Goal: Task Accomplishment & Management: Manage account settings

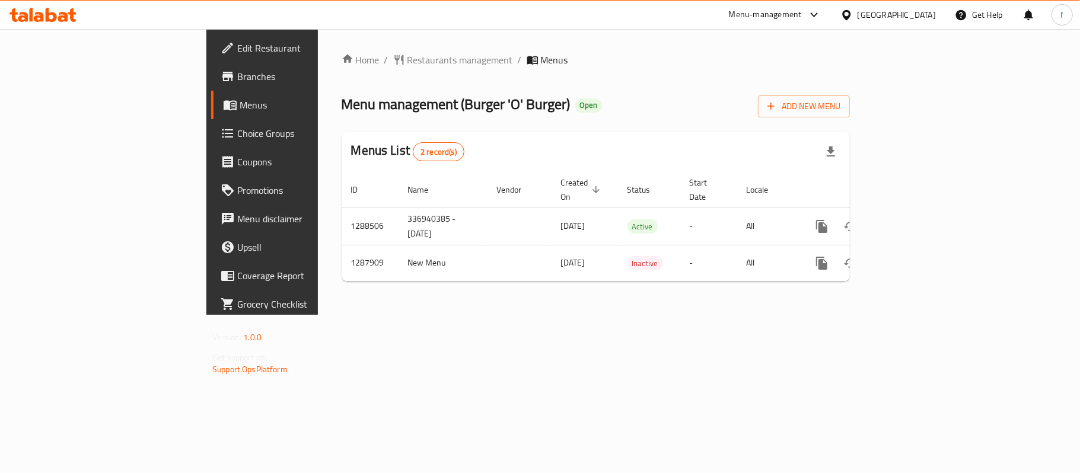
click at [831, 7] on div "Menu-management" at bounding box center [776, 15] width 112 height 28
click at [802, 13] on div "Menu-management" at bounding box center [765, 15] width 73 height 14
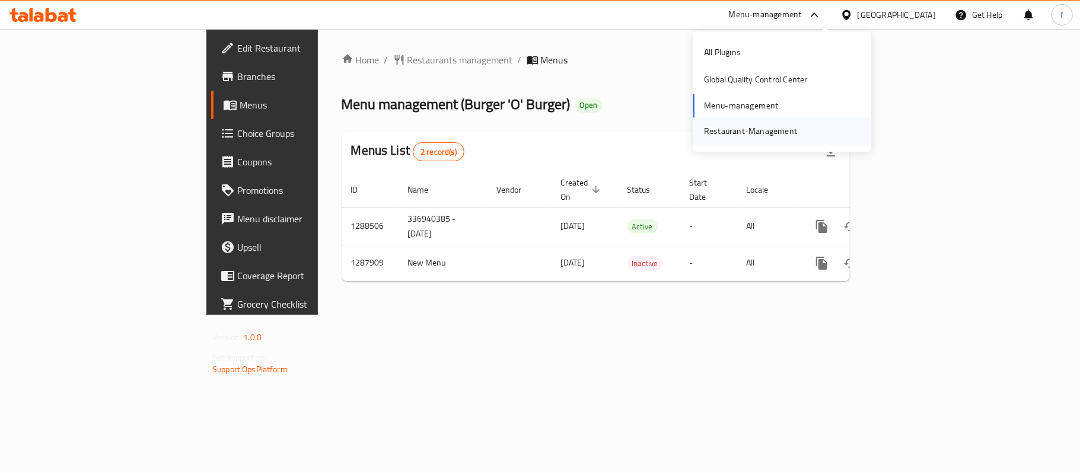
click at [743, 128] on div "Restaurant-Management" at bounding box center [750, 131] width 93 height 13
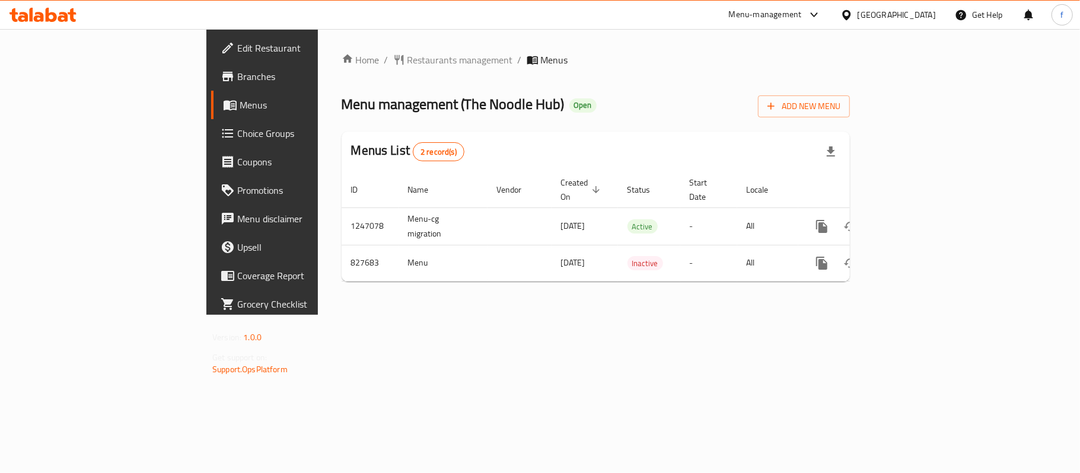
click at [802, 17] on div "Menu-management" at bounding box center [765, 15] width 73 height 14
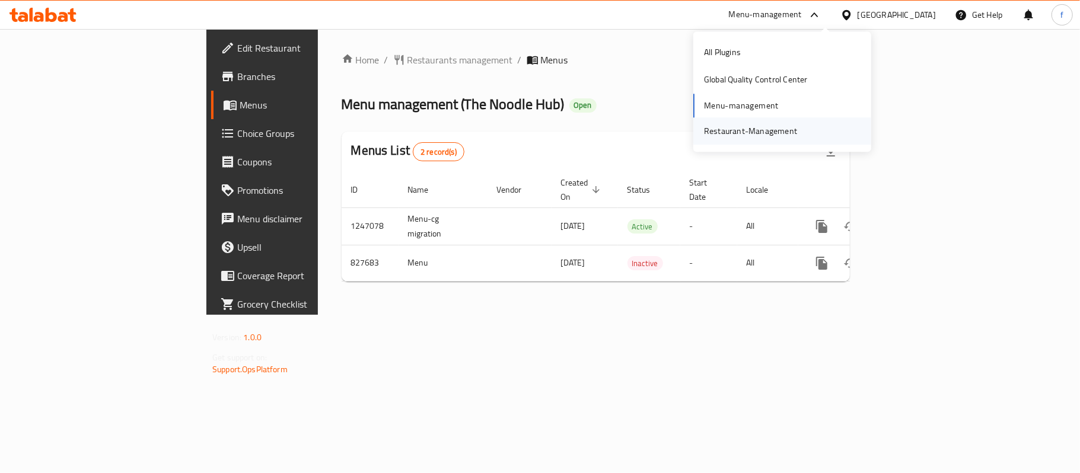
click at [739, 129] on div "Restaurant-Management" at bounding box center [750, 131] width 93 height 13
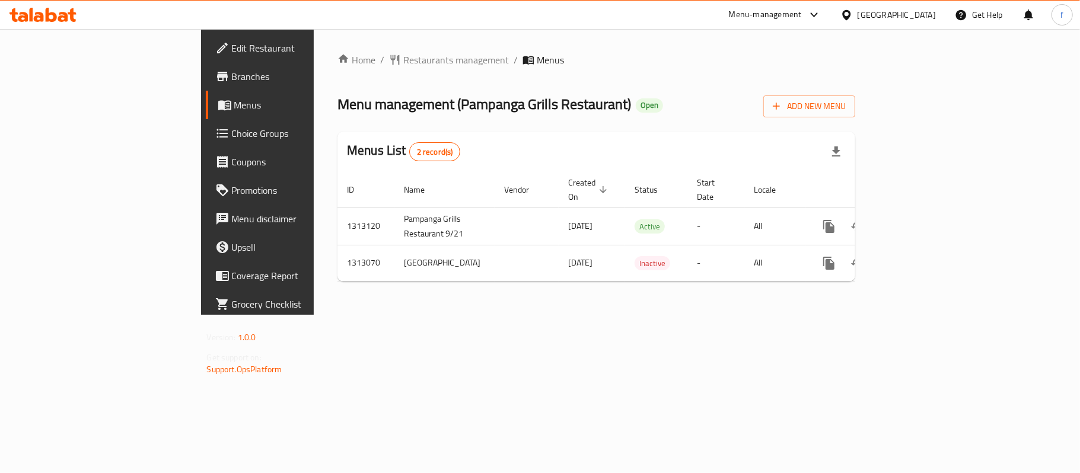
click at [802, 14] on div "Menu-management" at bounding box center [765, 15] width 73 height 14
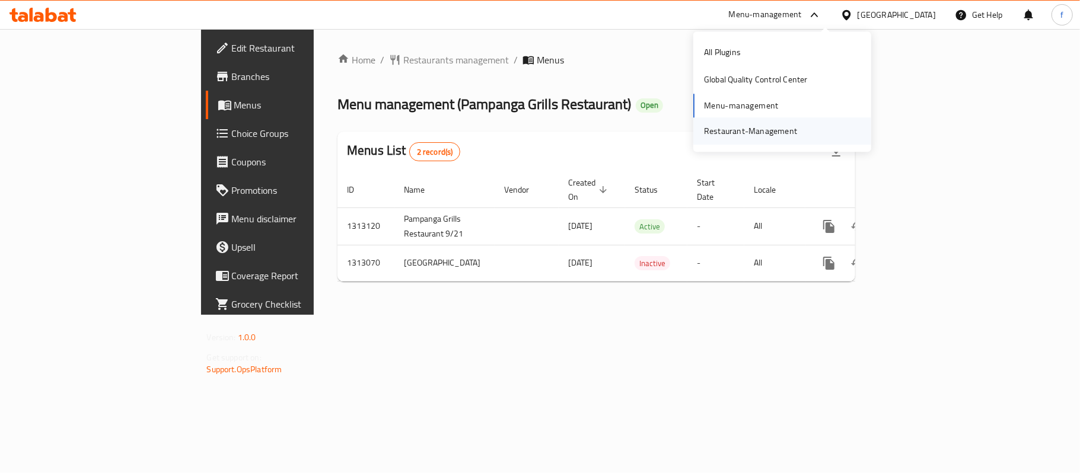
click at [764, 122] on div "Restaurant-Management" at bounding box center [751, 130] width 112 height 27
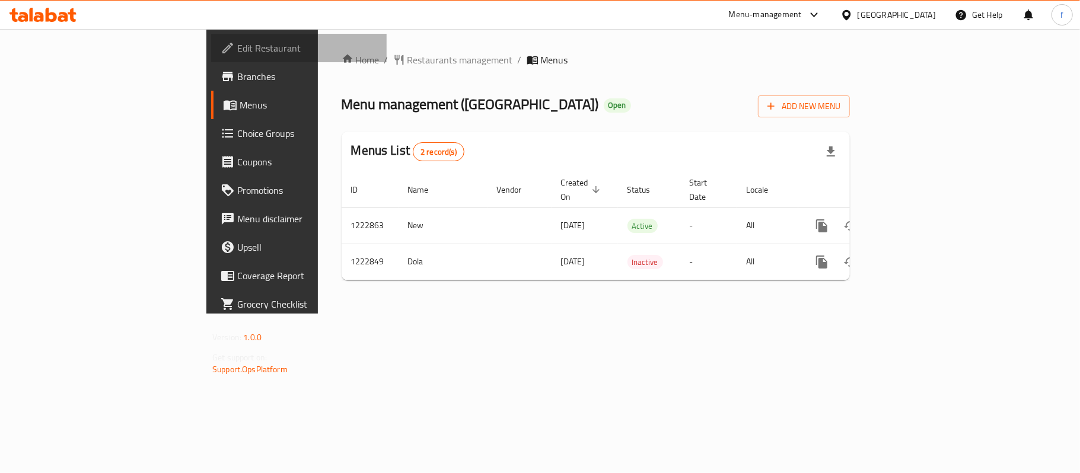
click at [211, 61] on link "Edit Restaurant" at bounding box center [299, 48] width 176 height 28
click at [802, 9] on div "Menu-management" at bounding box center [765, 15] width 73 height 14
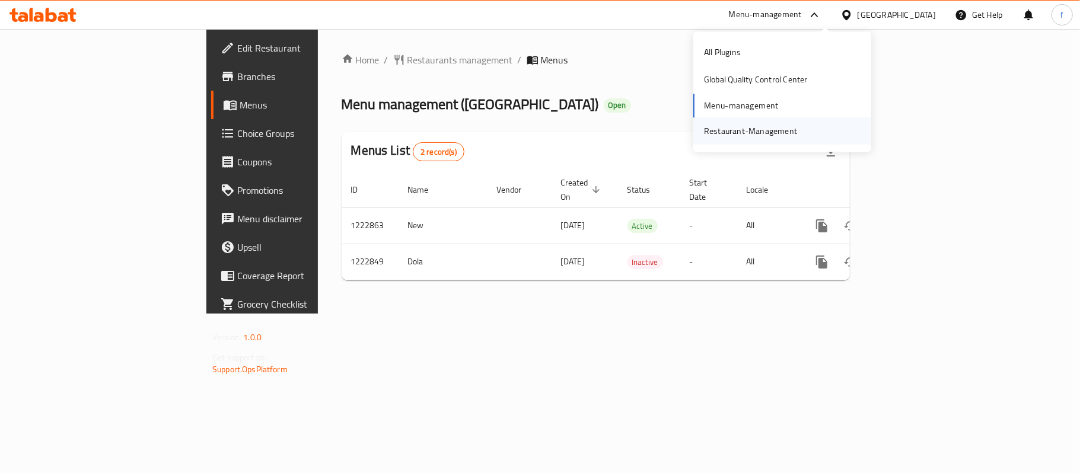
click at [727, 128] on div "Restaurant-Management" at bounding box center [750, 131] width 93 height 13
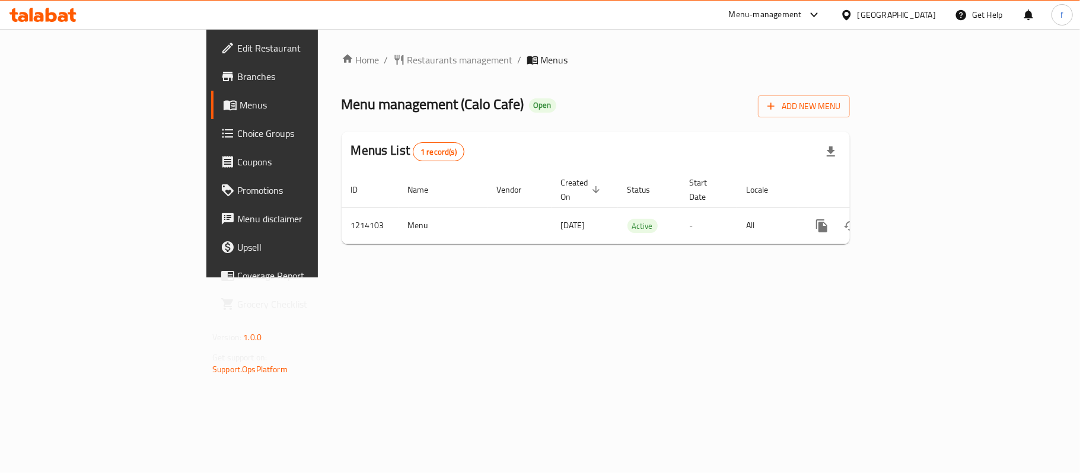
click at [802, 8] on div "Menu-management" at bounding box center [765, 15] width 73 height 14
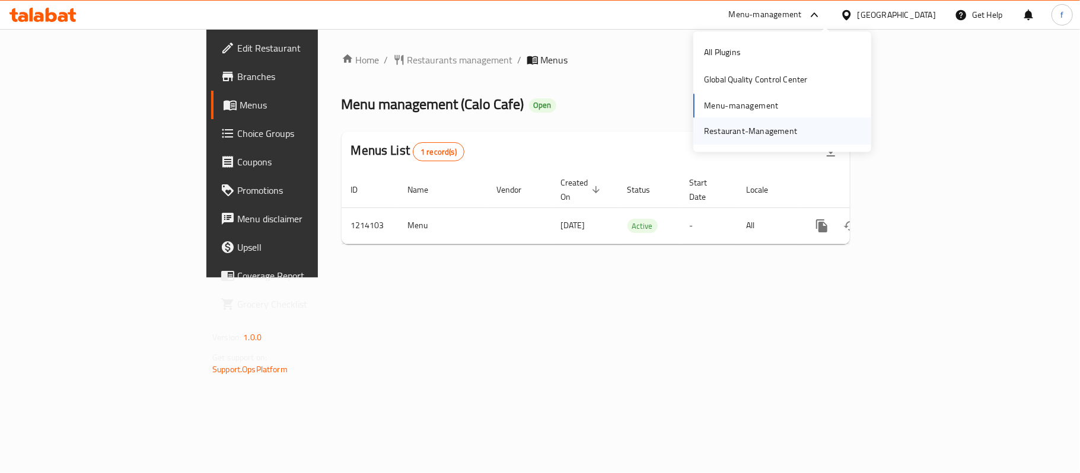
click at [743, 135] on div "Restaurant-Management" at bounding box center [750, 131] width 93 height 13
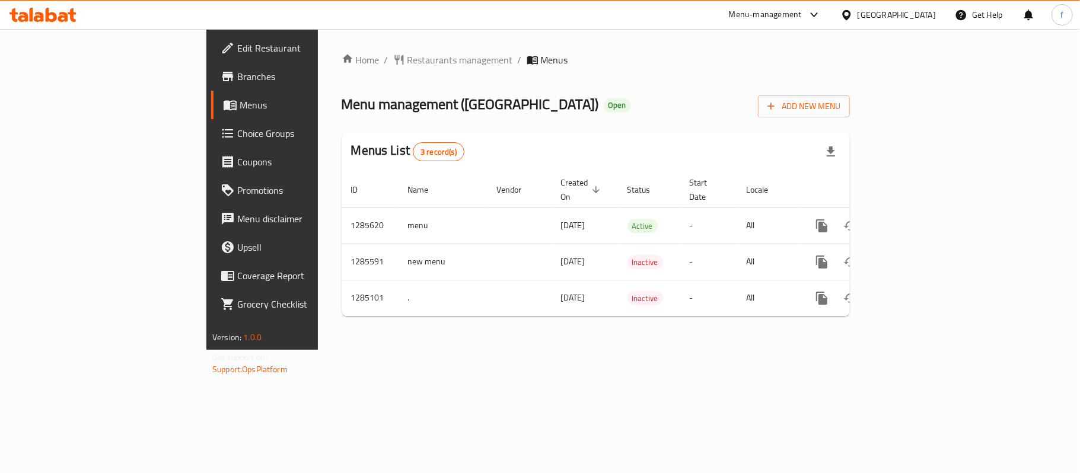
drag, startPoint x: 832, startPoint y: 14, endPoint x: 828, endPoint y: 20, distance: 6.9
click at [802, 14] on div "Menu-management" at bounding box center [765, 15] width 73 height 14
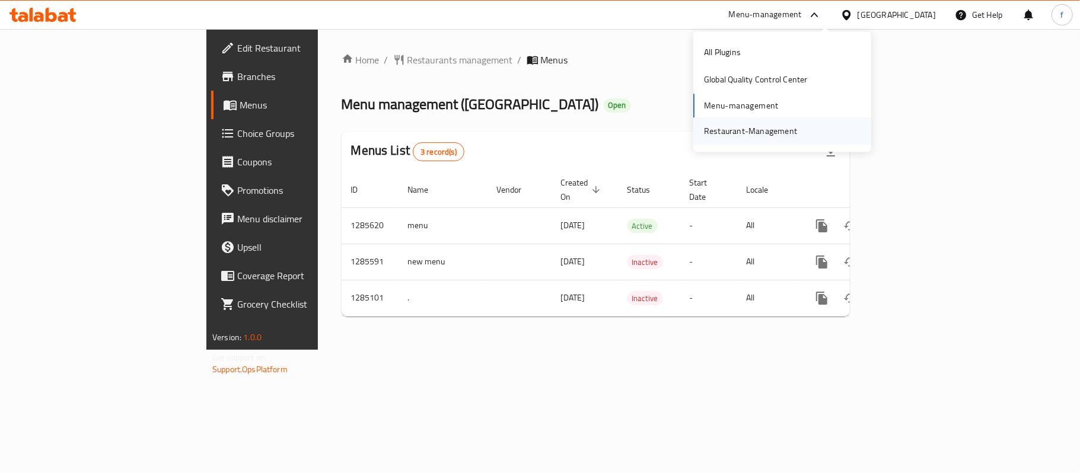
click at [743, 128] on div "Restaurant-Management" at bounding box center [750, 131] width 93 height 13
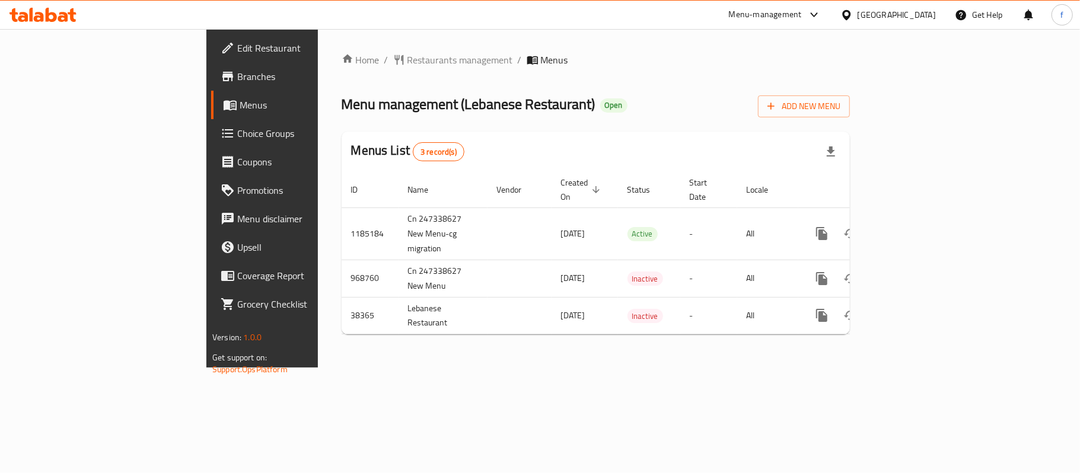
click at [818, 5] on div "Menu-management" at bounding box center [776, 15] width 112 height 28
click at [798, 18] on div "Menu-management" at bounding box center [765, 15] width 73 height 14
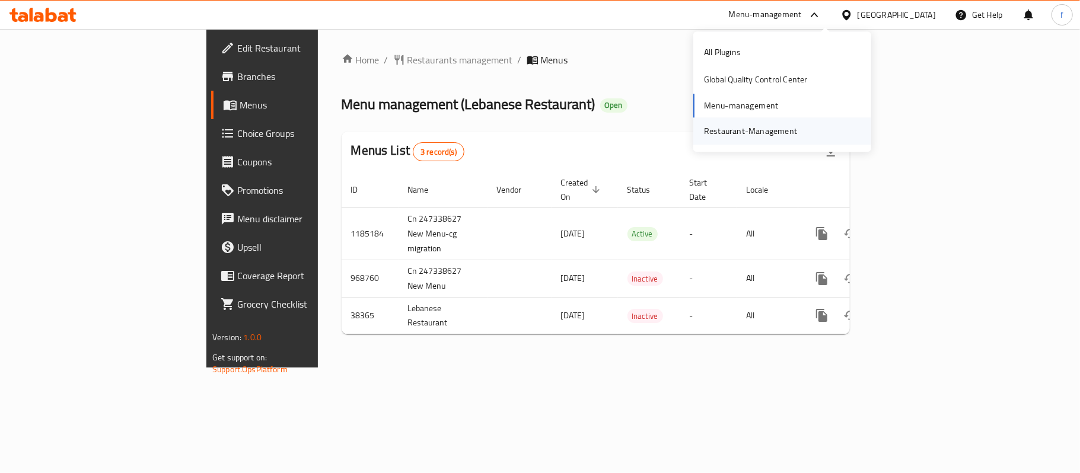
click at [714, 141] on div "Restaurant-Management" at bounding box center [751, 130] width 112 height 27
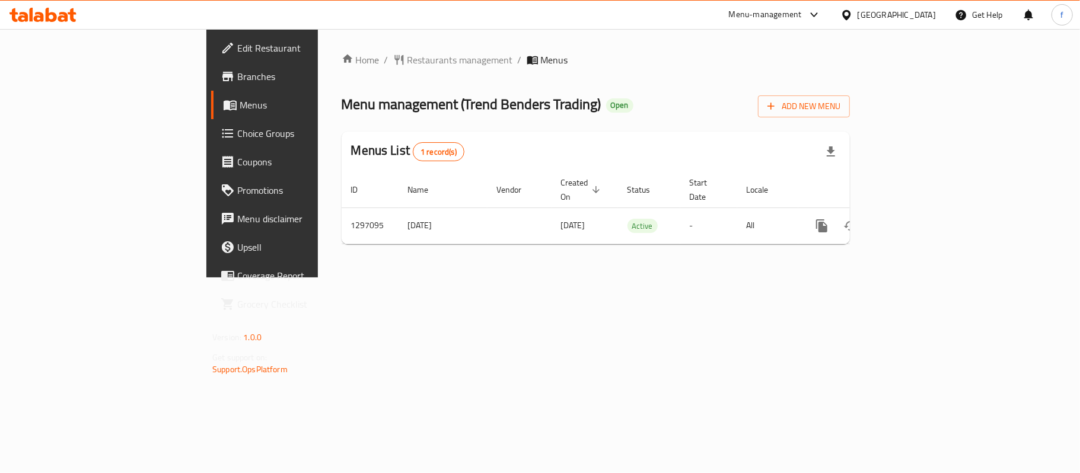
click at [237, 46] on span "Edit Restaurant" at bounding box center [307, 48] width 140 height 14
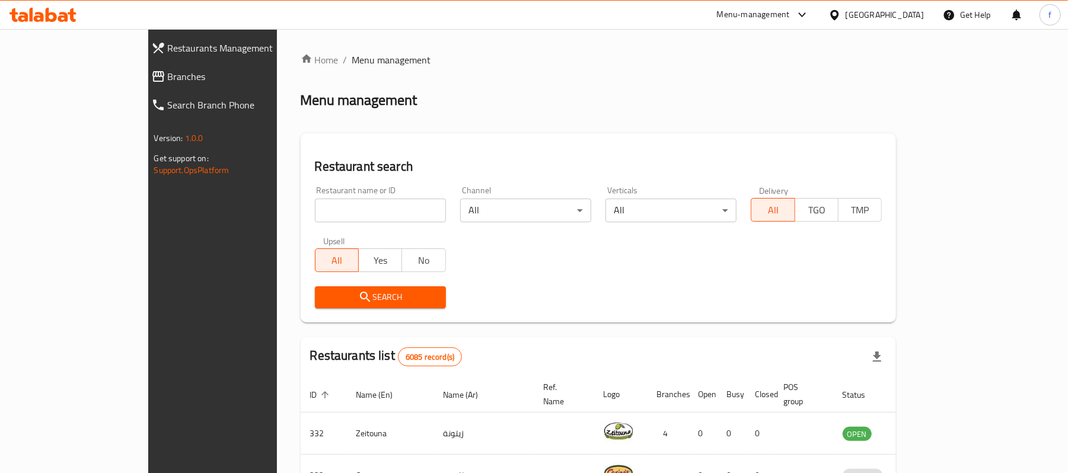
click at [168, 74] on span "Branches" at bounding box center [243, 76] width 150 height 14
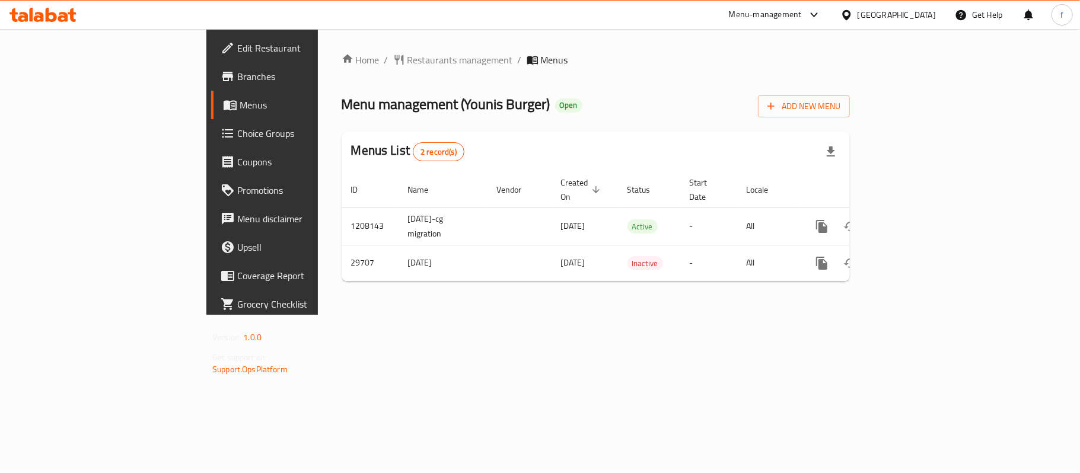
drag, startPoint x: 810, startPoint y: 18, endPoint x: 831, endPoint y: 27, distance: 22.8
click at [802, 18] on div "Menu-management" at bounding box center [765, 15] width 73 height 14
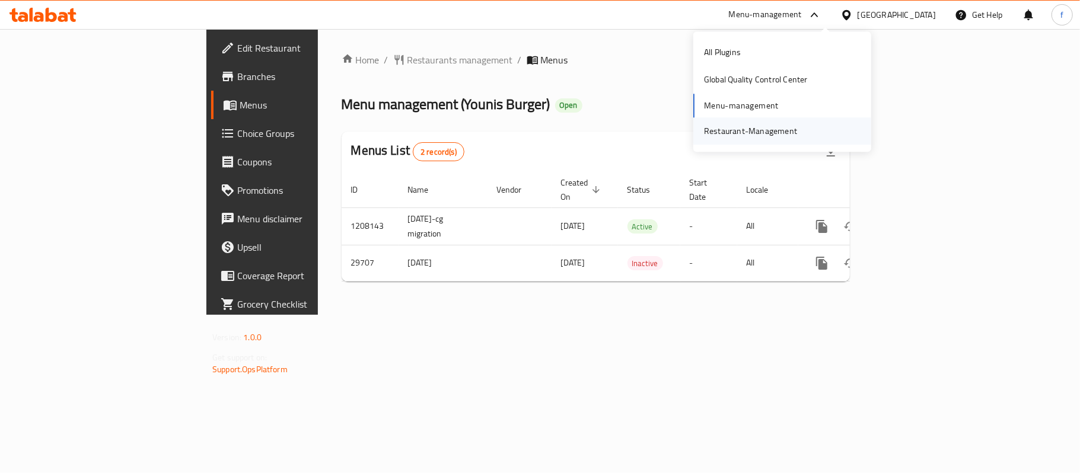
click at [796, 129] on div "Restaurant-Management" at bounding box center [751, 130] width 112 height 27
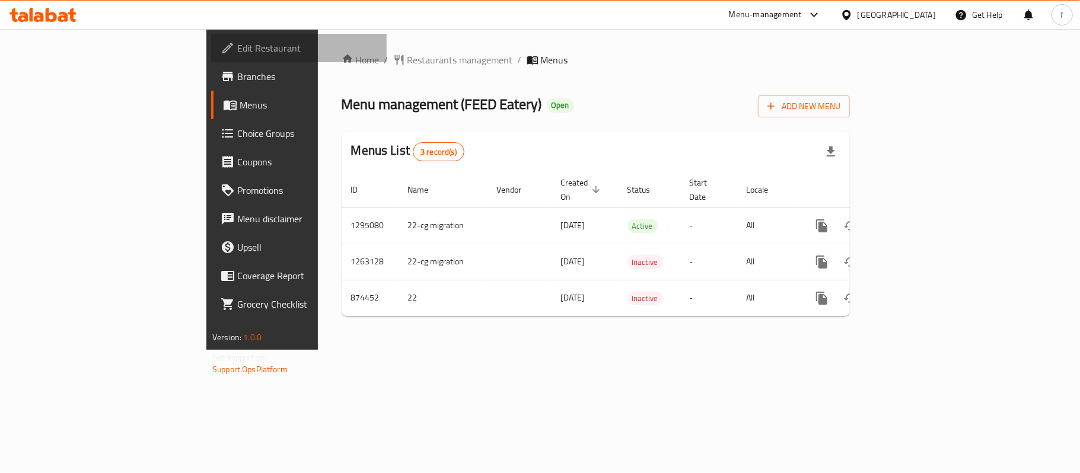
click at [237, 43] on span "Edit Restaurant" at bounding box center [307, 48] width 140 height 14
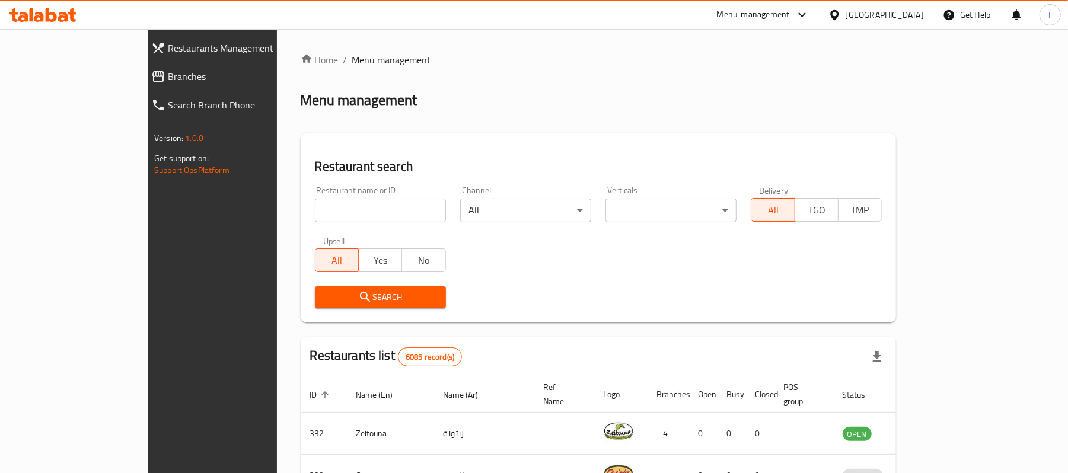
click at [148, 81] on div "Restaurants Management Branches Search Branch Phone Version: 1.0.0 Get support …" at bounding box center [534, 432] width 772 height 807
click at [168, 77] on span "Branches" at bounding box center [243, 76] width 150 height 14
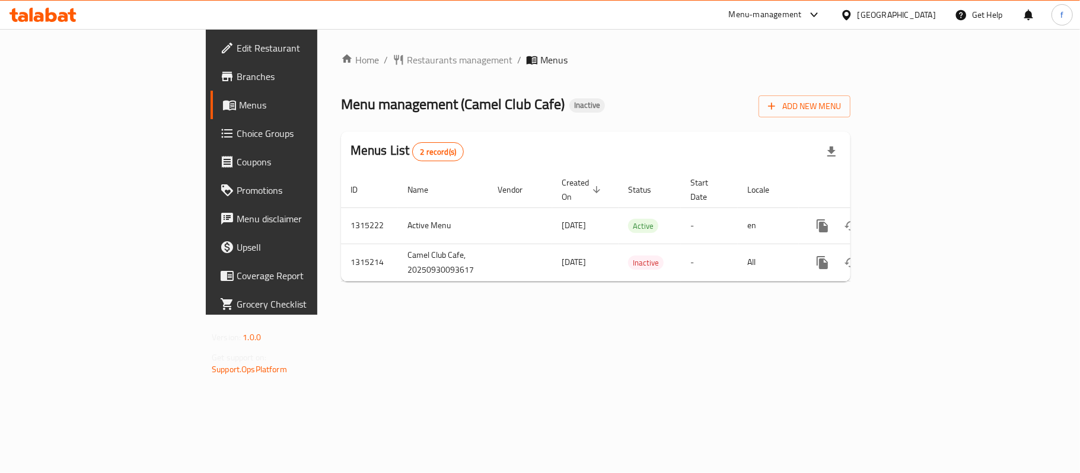
click at [802, 18] on div "Menu-management" at bounding box center [765, 15] width 73 height 14
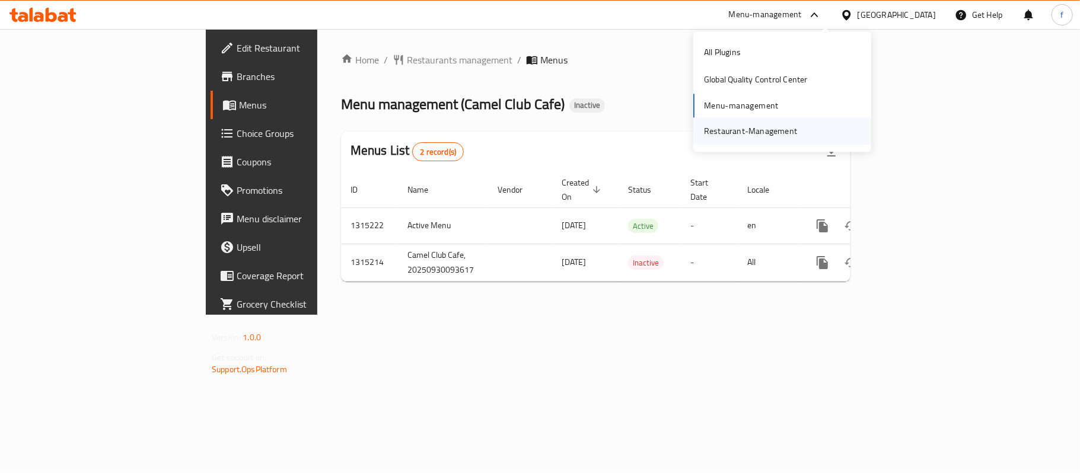
click at [739, 128] on div "Restaurant-Management" at bounding box center [750, 131] width 93 height 13
